Goal: Book appointment/travel/reservation

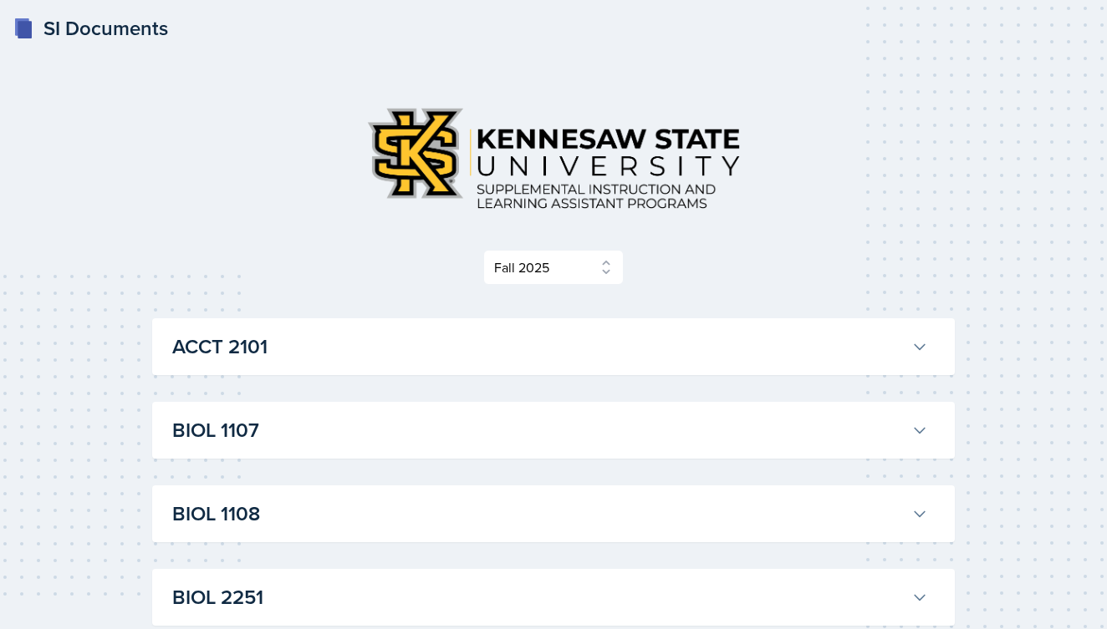
select select "2bed604d-1099-4043-b1bc-2365e8740244"
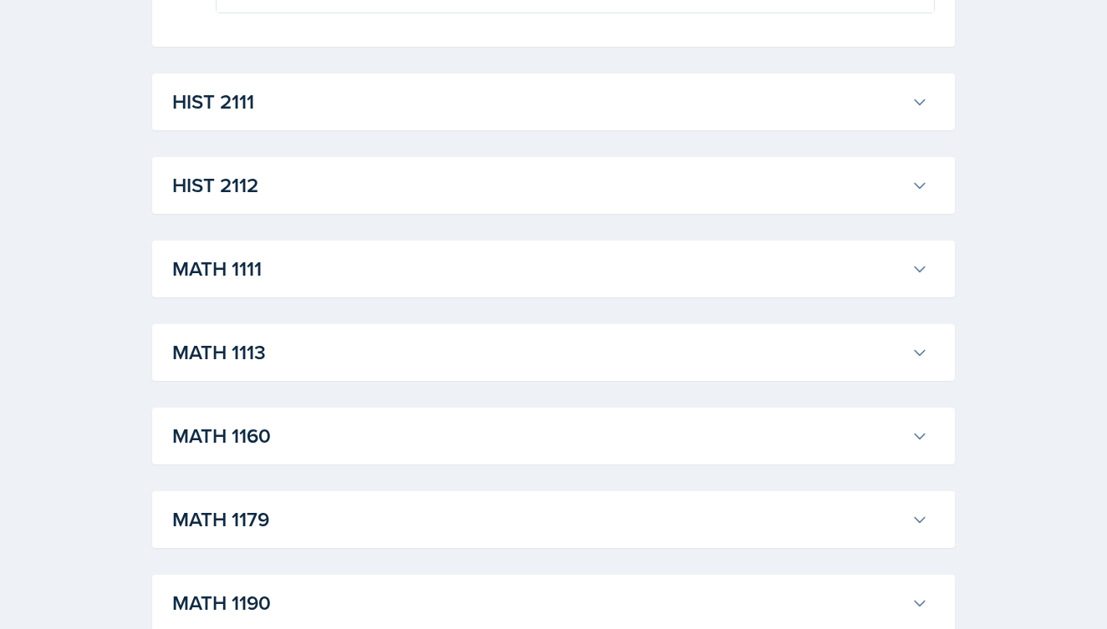
scroll to position [1516, 0]
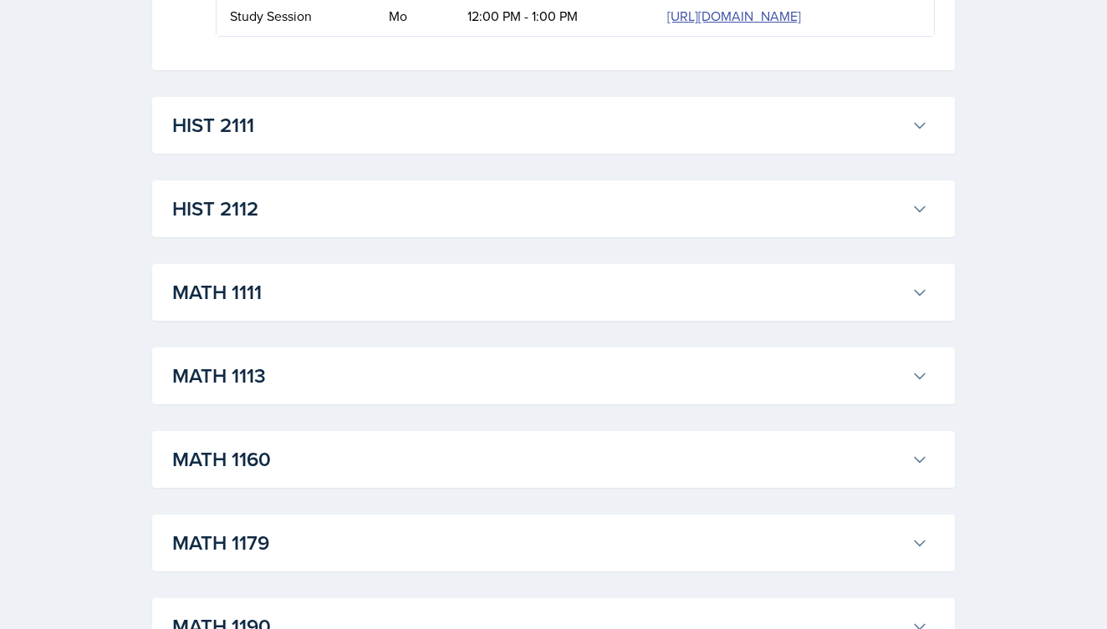
click at [485, 140] on h3 "HIST 2111" at bounding box center [538, 125] width 732 height 30
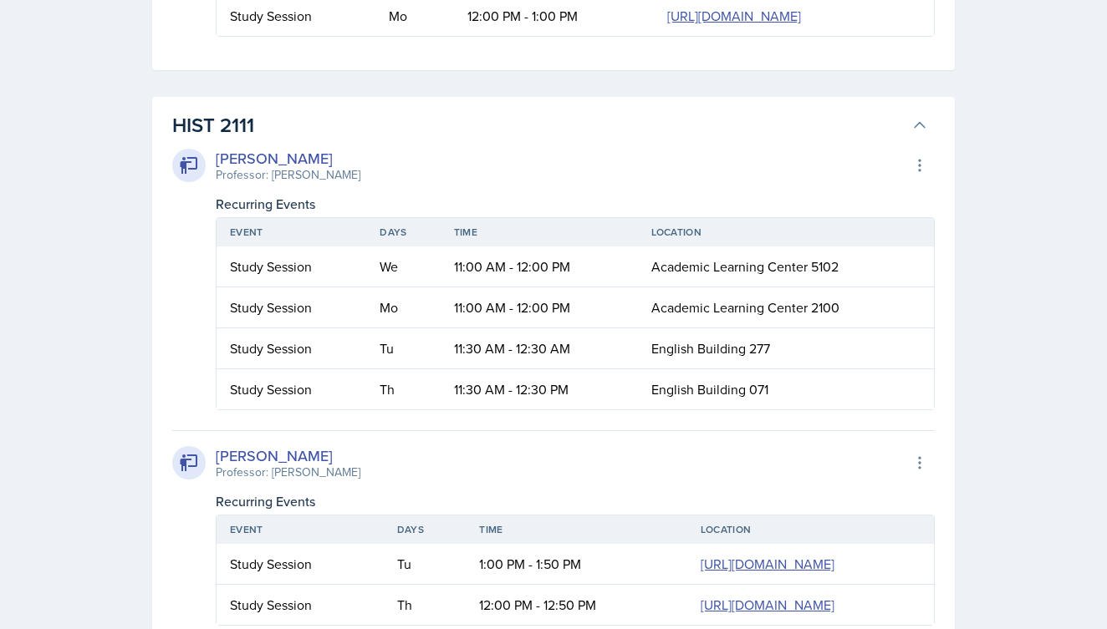
click at [486, 140] on h3 "HIST 2111" at bounding box center [538, 125] width 732 height 30
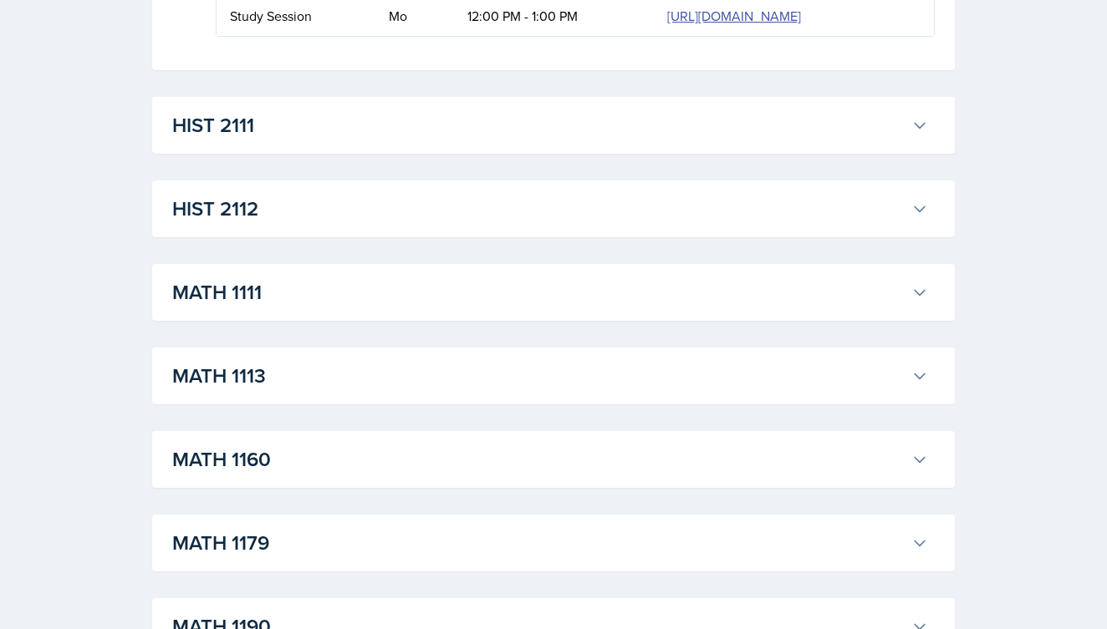
click at [486, 140] on h3 "HIST 2111" at bounding box center [538, 125] width 732 height 30
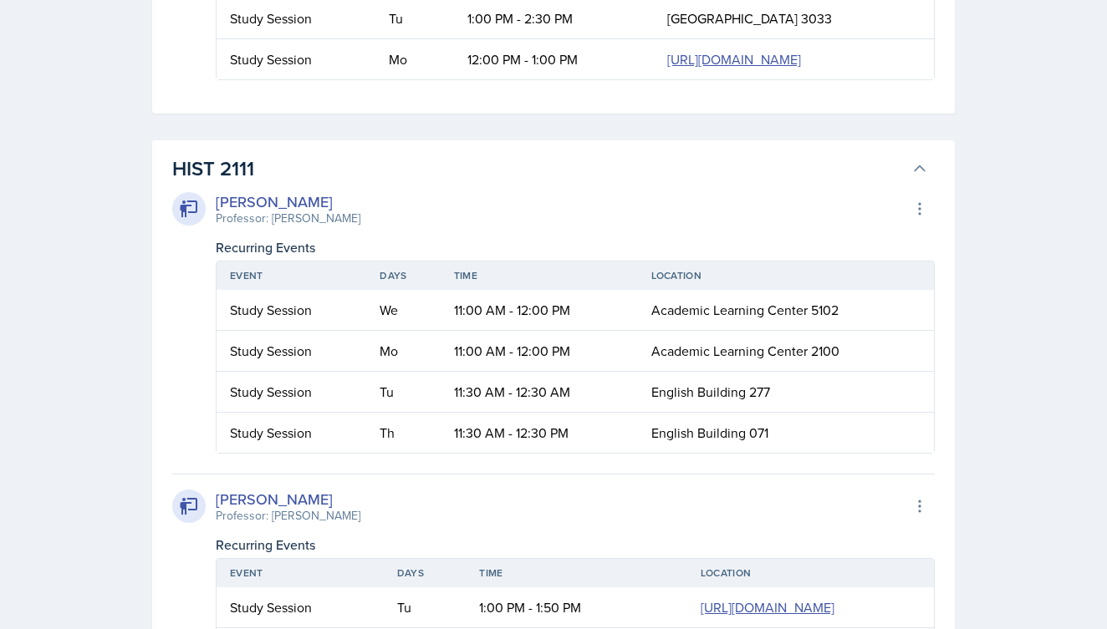
scroll to position [1507, 0]
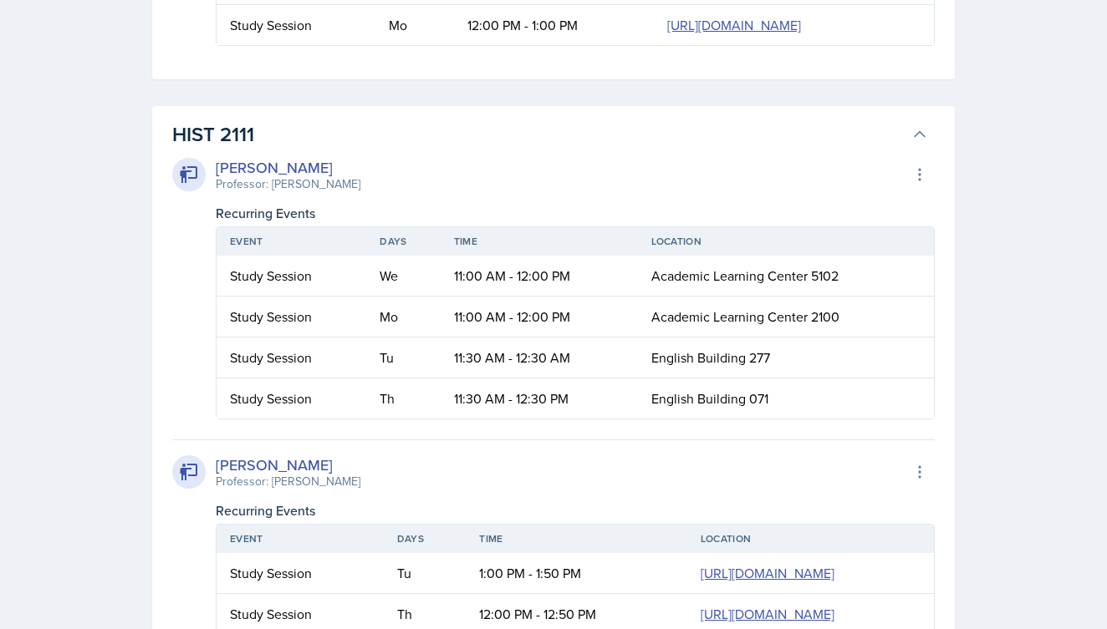
click at [461, 150] on h3 "HIST 2111" at bounding box center [538, 135] width 732 height 30
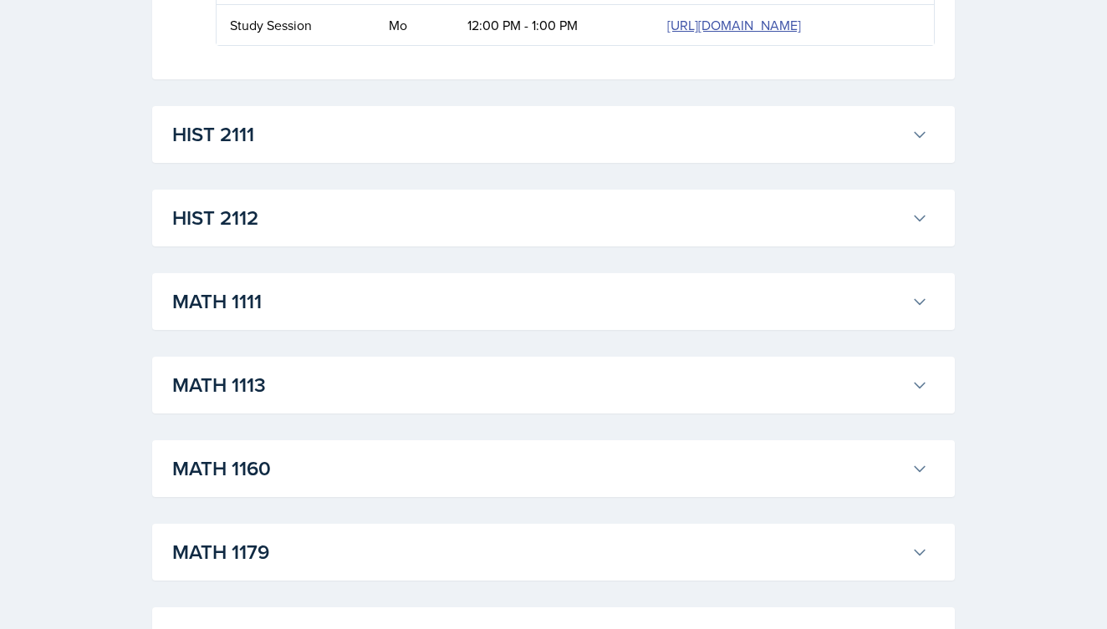
click at [428, 308] on div "ACCT 2101 [PERSON_NAME] Professor: [PERSON_NAME] Export to Google Calendar Recu…" at bounding box center [553, 198] width 802 height 2772
click at [412, 233] on h3 "HIST 2112" at bounding box center [538, 218] width 732 height 30
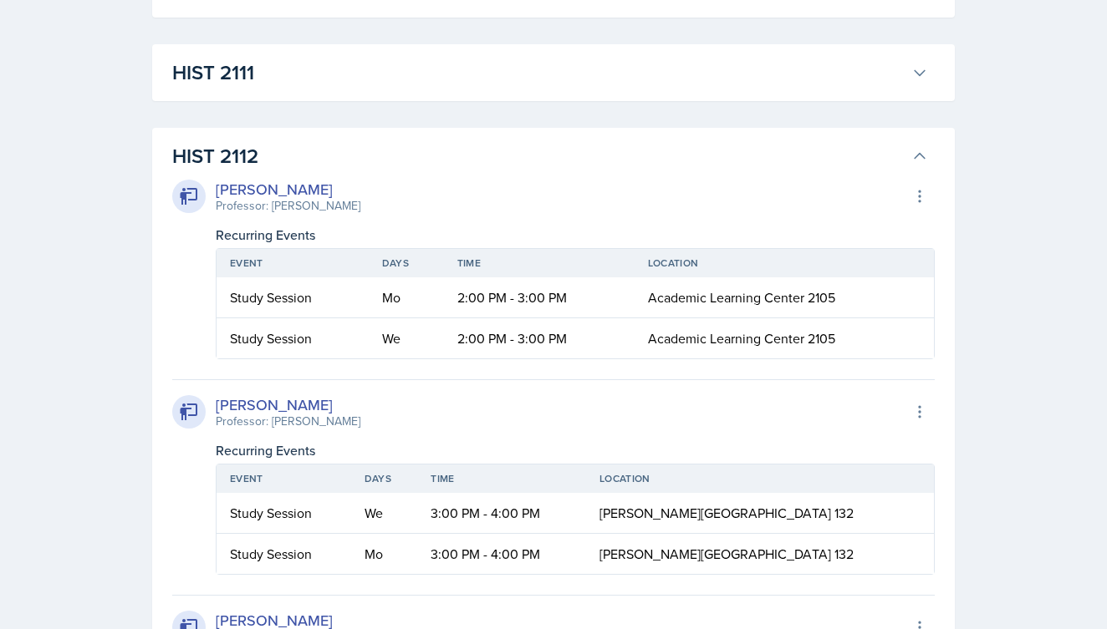
scroll to position [1570, 0]
click at [423, 170] on h3 "HIST 2112" at bounding box center [538, 155] width 732 height 30
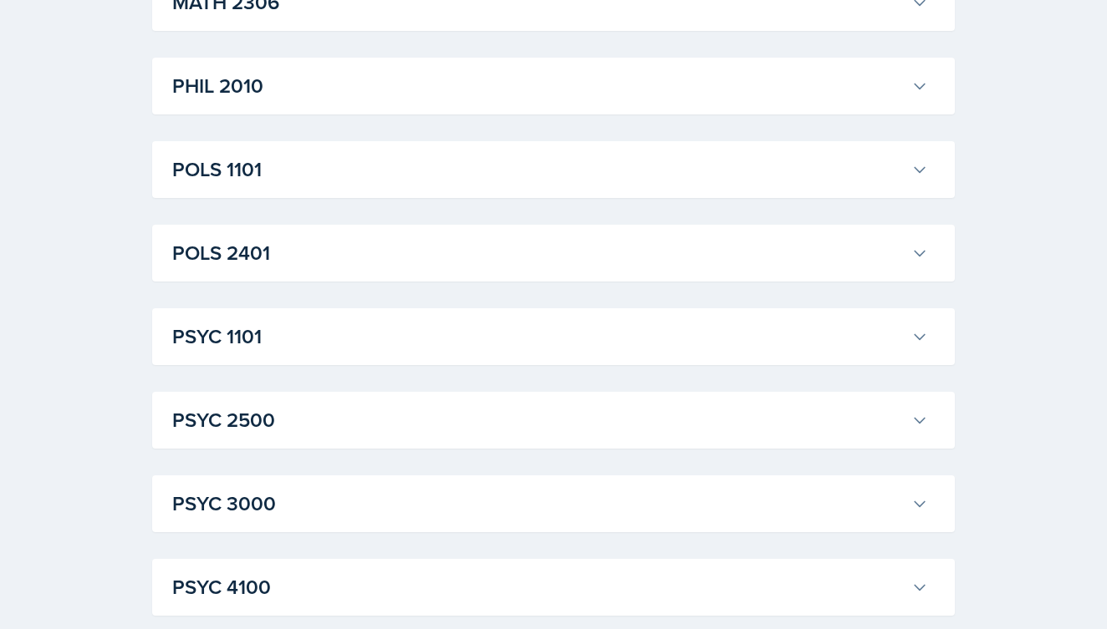
scroll to position [2396, 0]
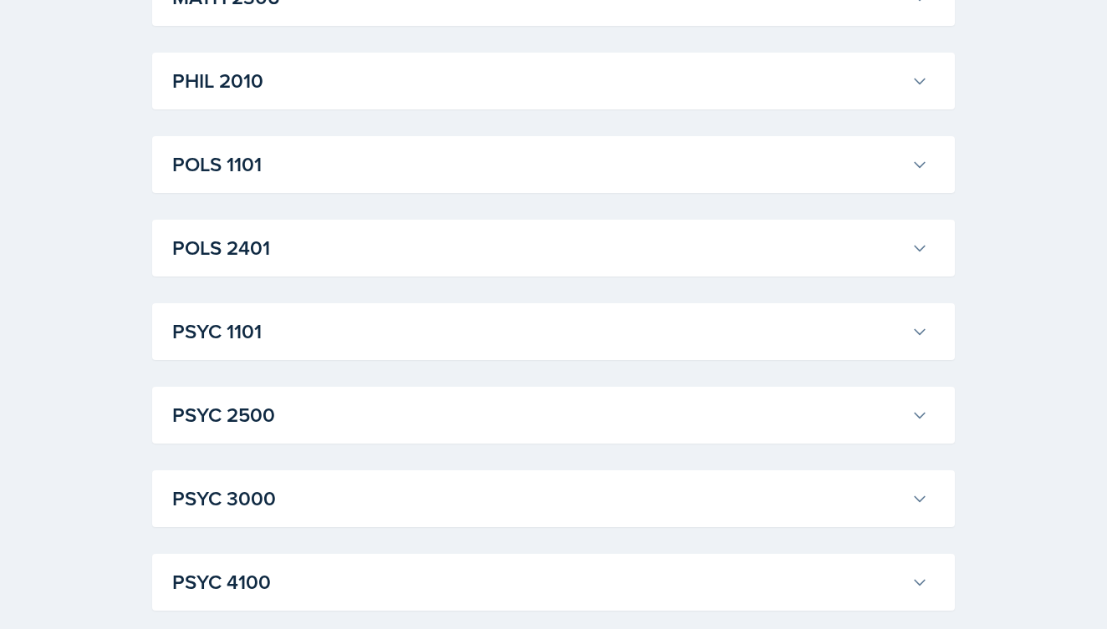
click at [407, 180] on h3 "POLS 1101" at bounding box center [538, 165] width 732 height 30
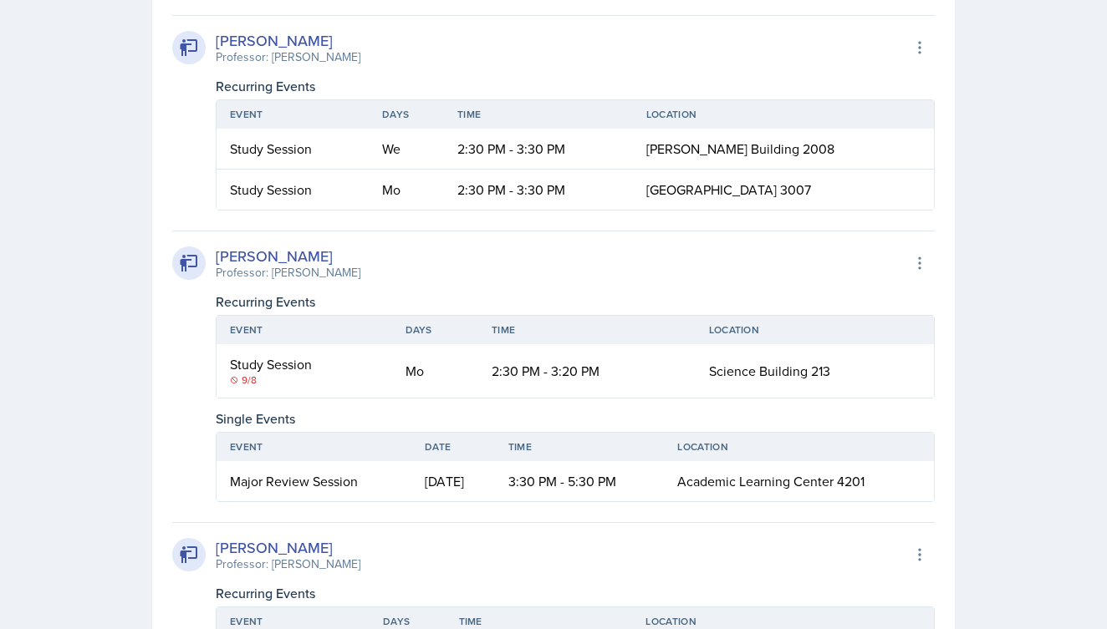
scroll to position [3364, 0]
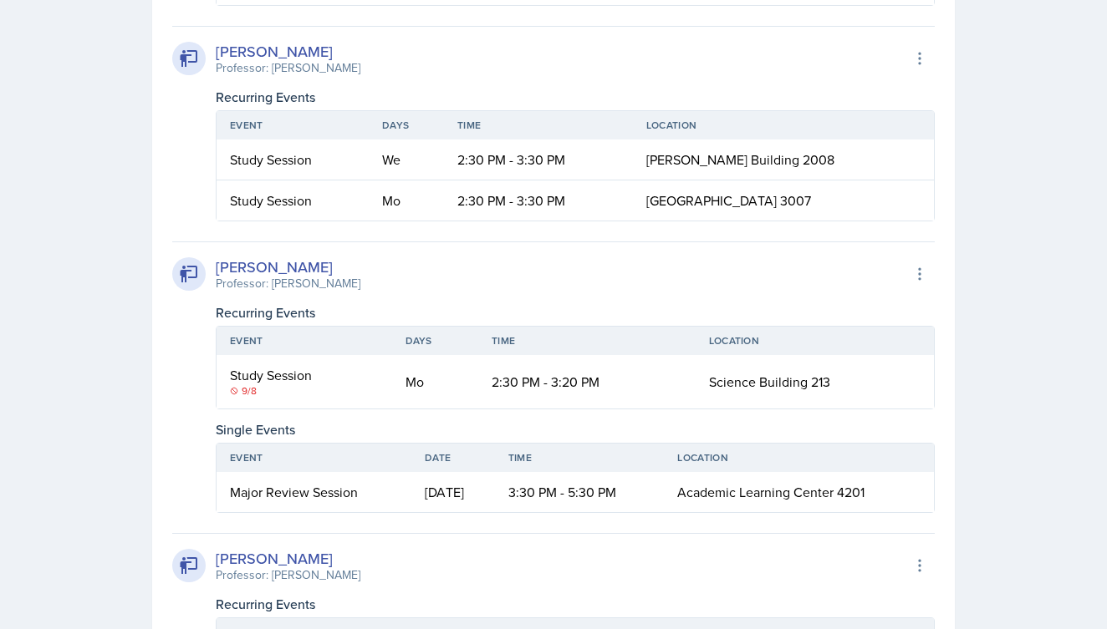
drag, startPoint x: 522, startPoint y: 246, endPoint x: 583, endPoint y: 264, distance: 64.5
drag, startPoint x: 527, startPoint y: 289, endPoint x: 578, endPoint y: 291, distance: 51.8
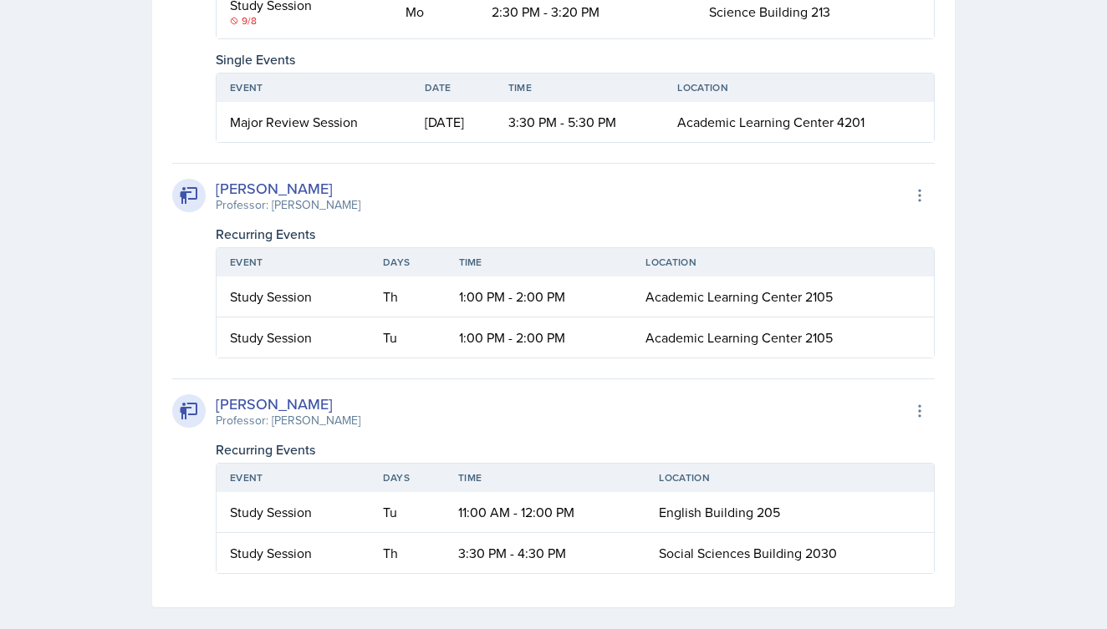
scroll to position [3737, 0]
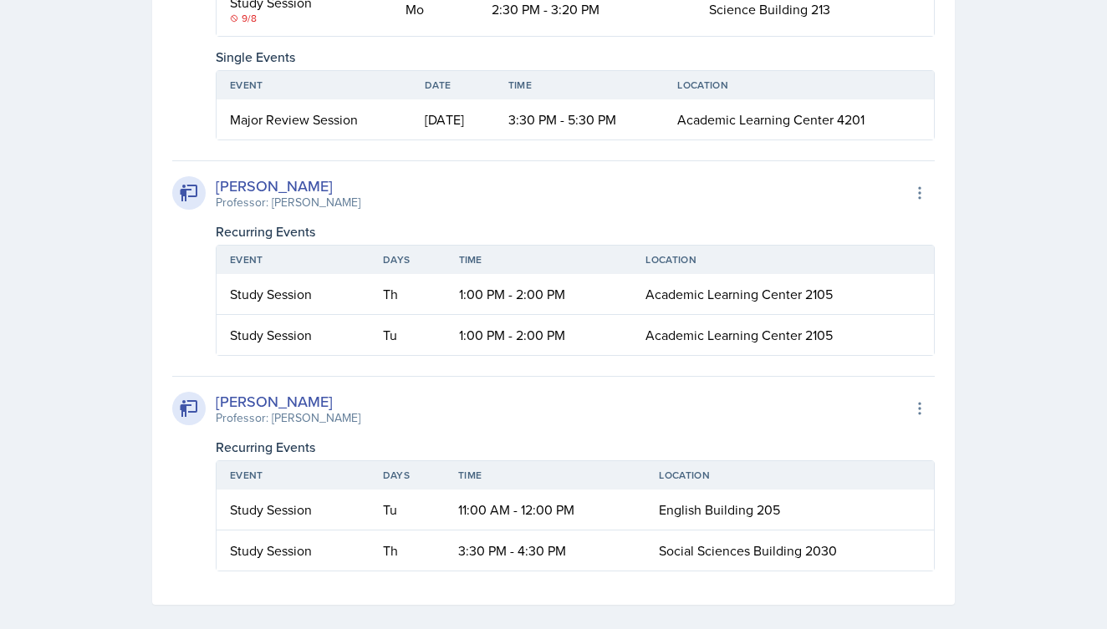
click at [236, 23] on icon at bounding box center [234, 18] width 8 height 8
click at [253, 26] on div "9/8" at bounding box center [304, 18] width 149 height 15
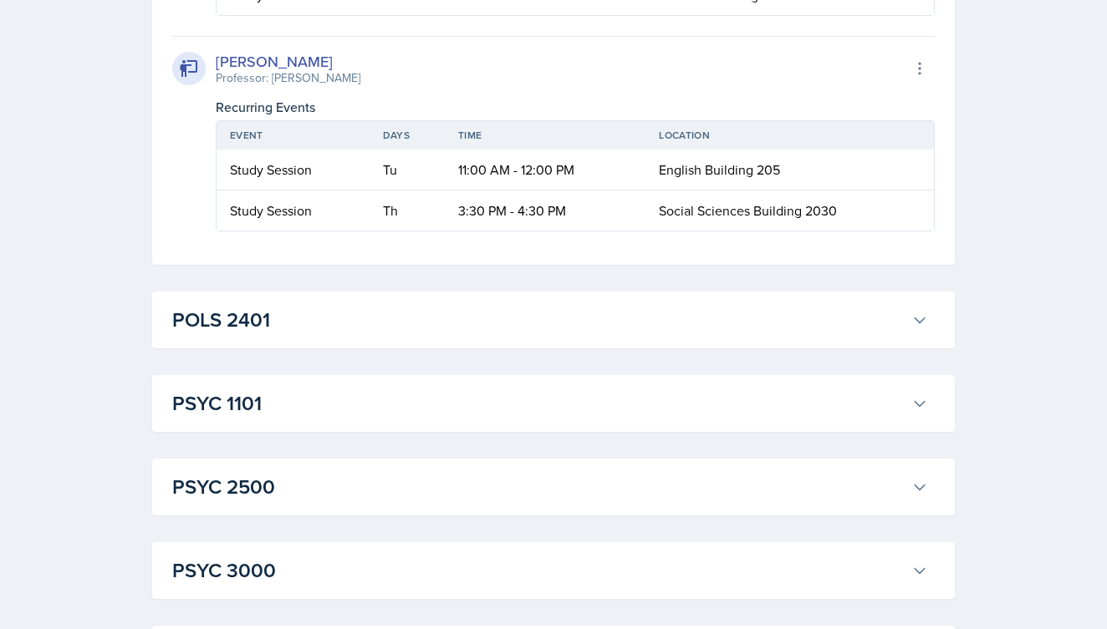
scroll to position [4078, 0]
